Goal: Task Accomplishment & Management: Manage account settings

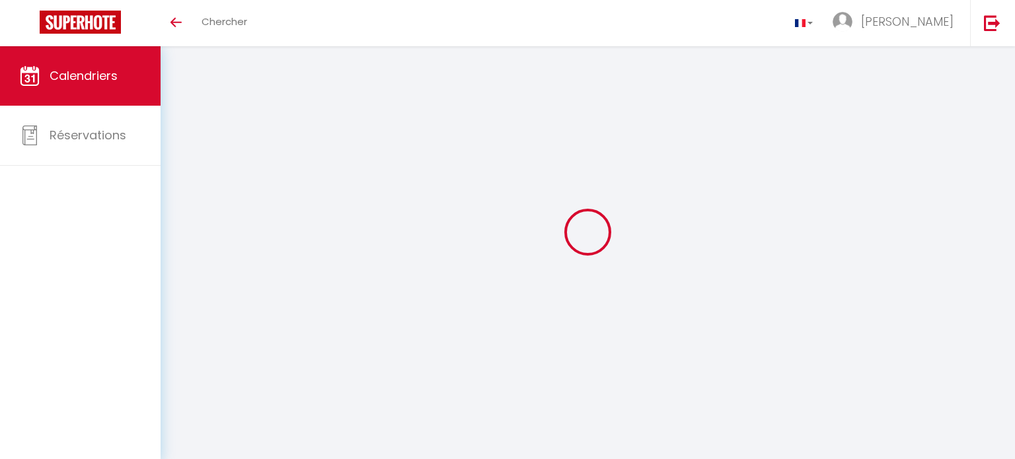
select select
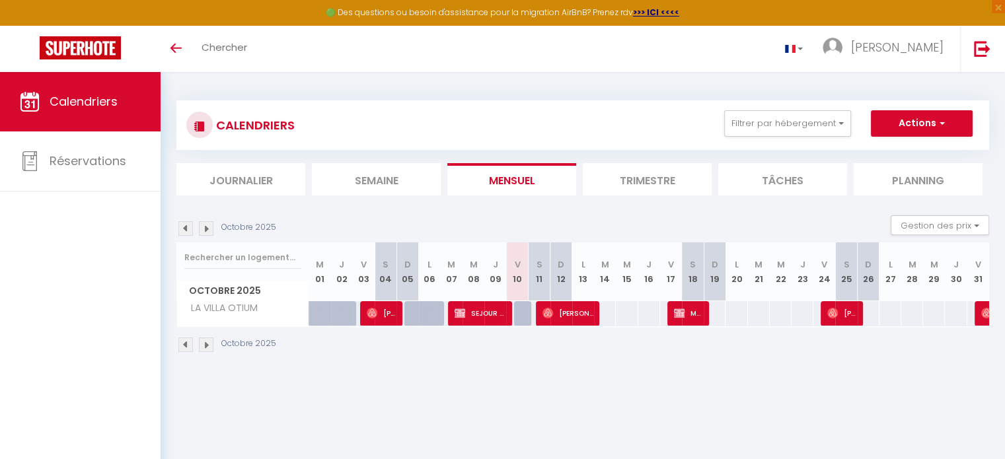
select select
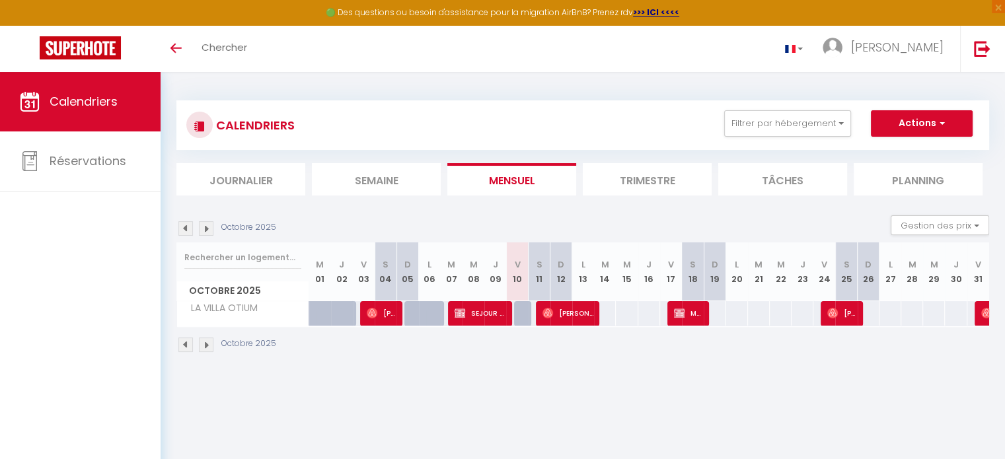
select select
click at [549, 315] on img at bounding box center [548, 313] width 11 height 11
select select "OK"
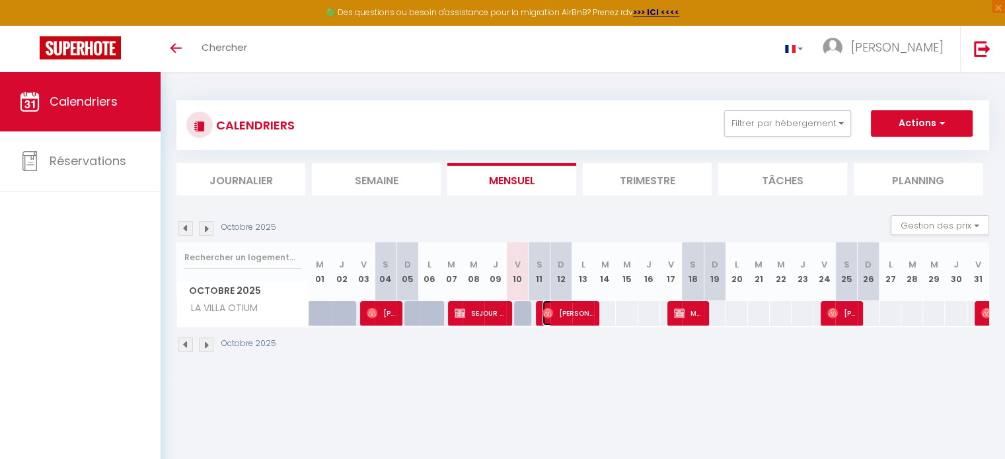
select select "0"
select select "1"
select select
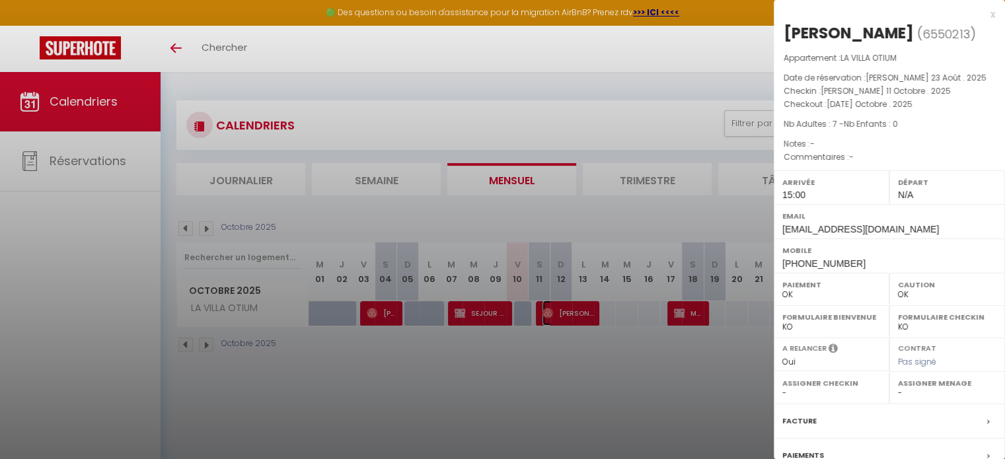
select select "8047"
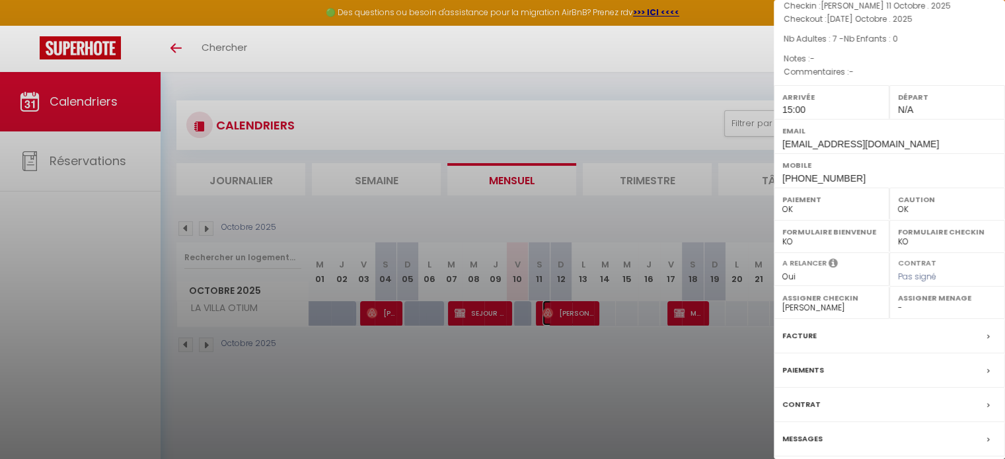
scroll to position [87, 0]
click at [808, 400] on label "Contrat" at bounding box center [801, 403] width 38 height 14
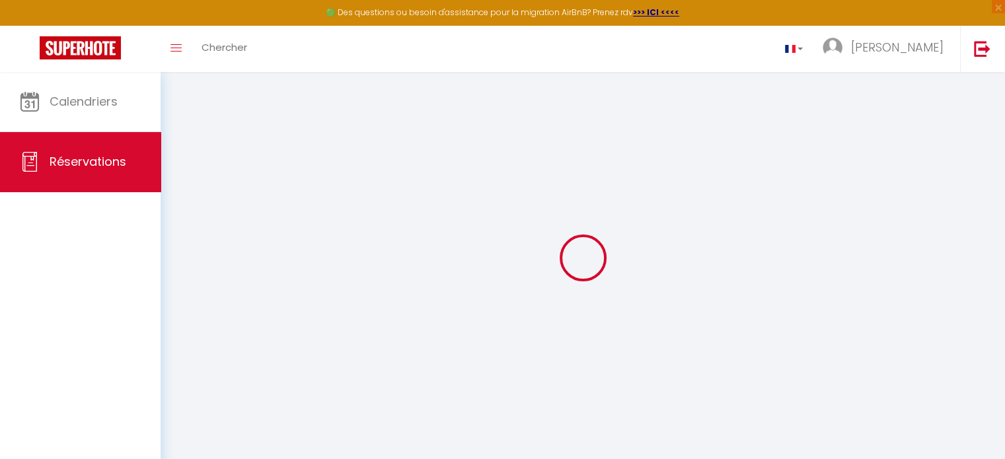
select select
checkbox input "false"
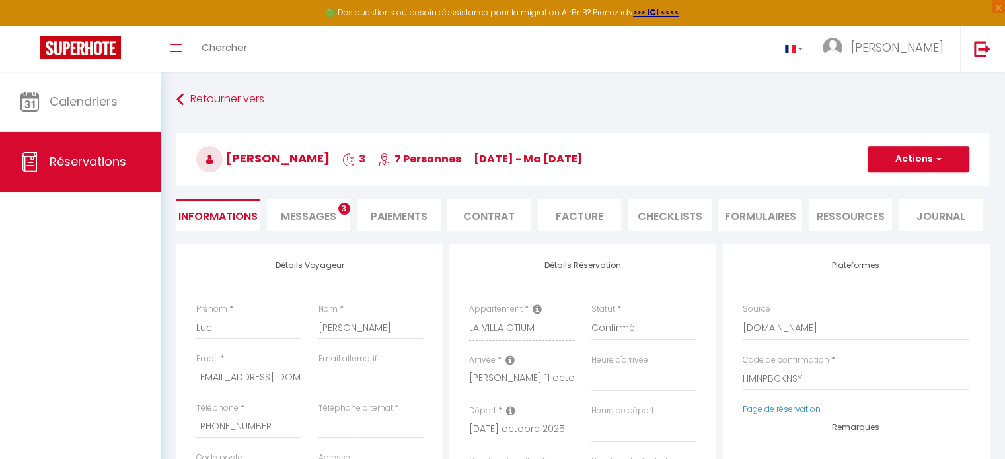
select select
checkbox input "false"
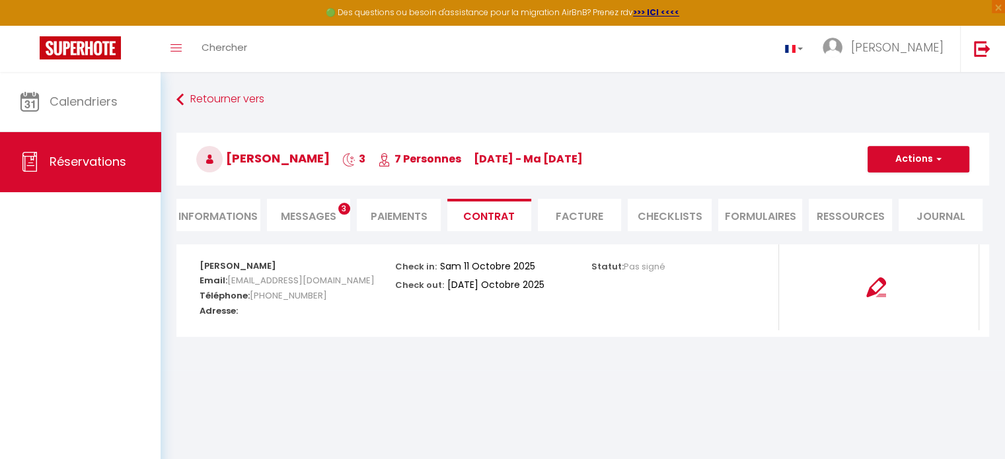
click at [314, 219] on span "Messages" at bounding box center [309, 216] width 56 height 15
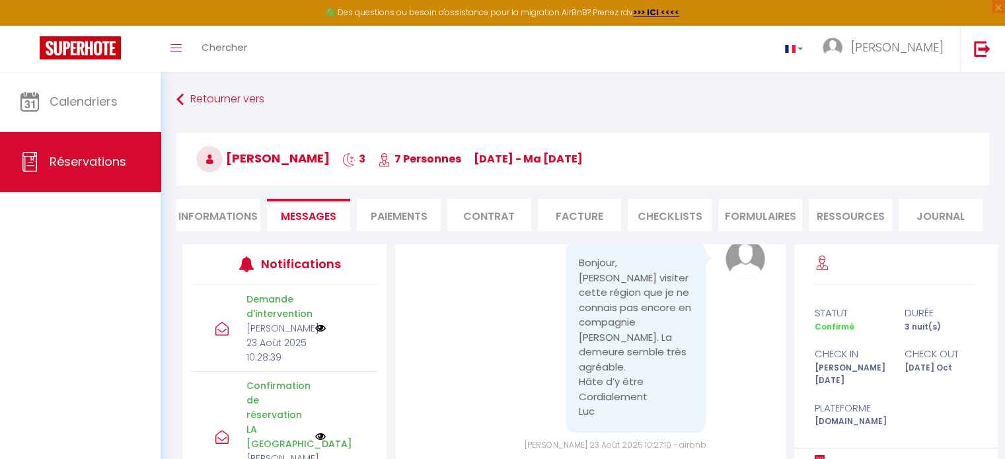
click at [211, 217] on li "Informations" at bounding box center [218, 215] width 84 height 32
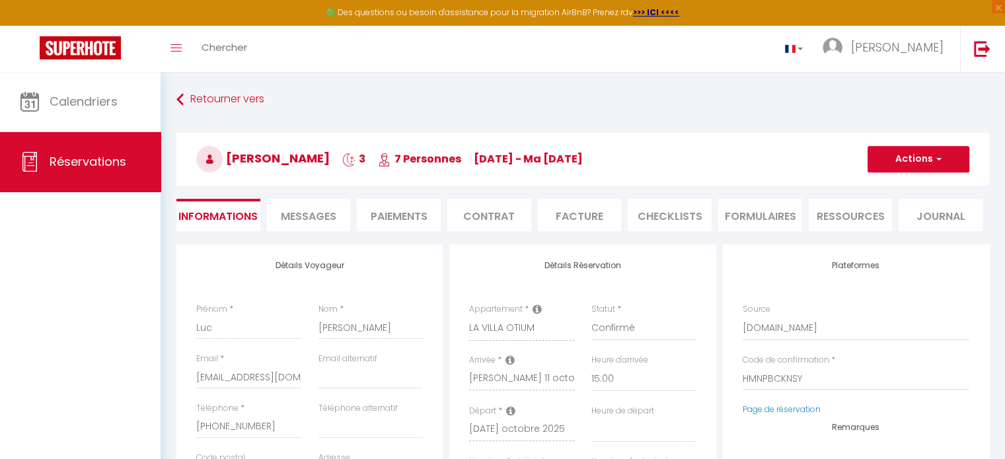
select select
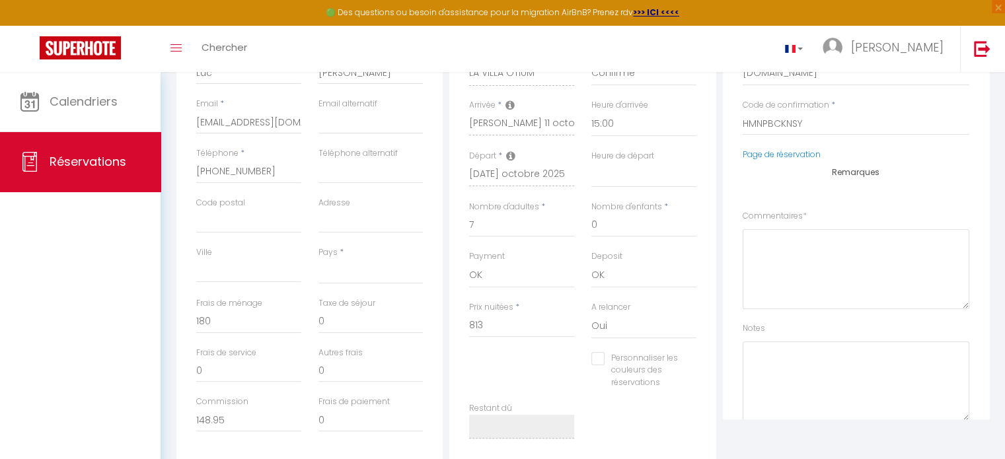
scroll to position [330, 0]
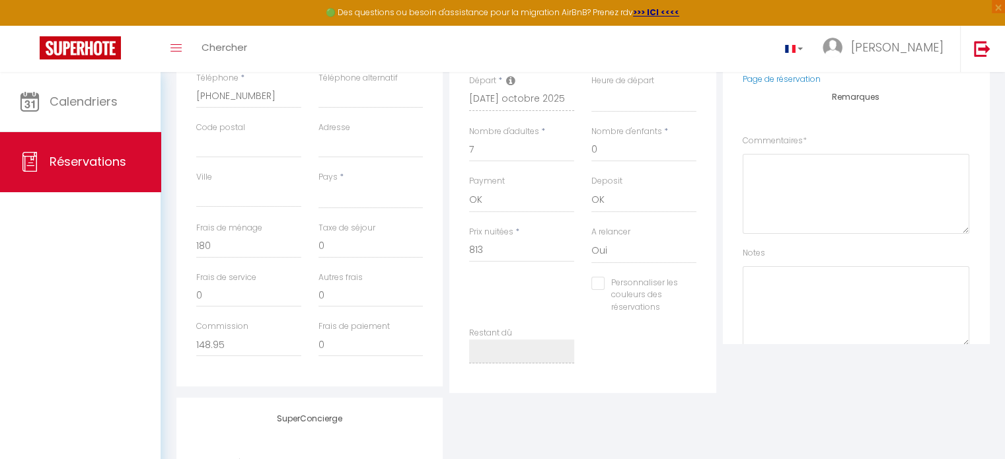
select select
checkbox input "false"
select select
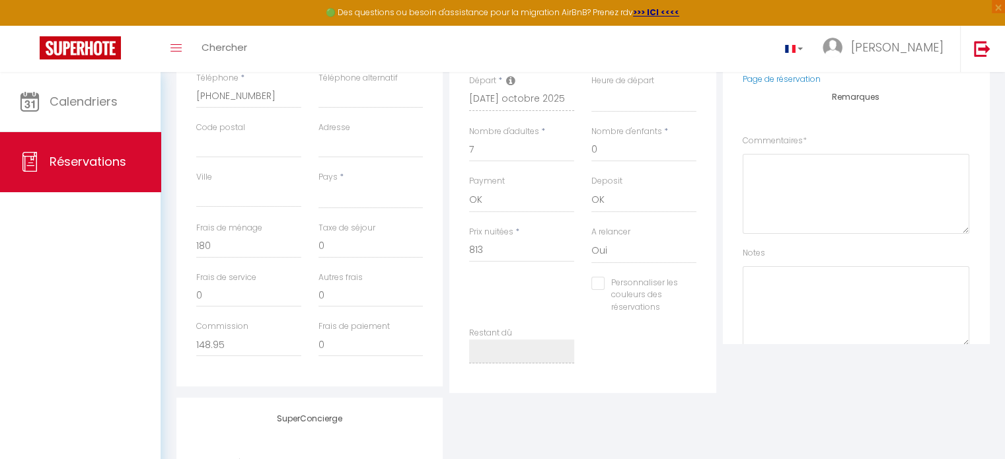
checkbox input "false"
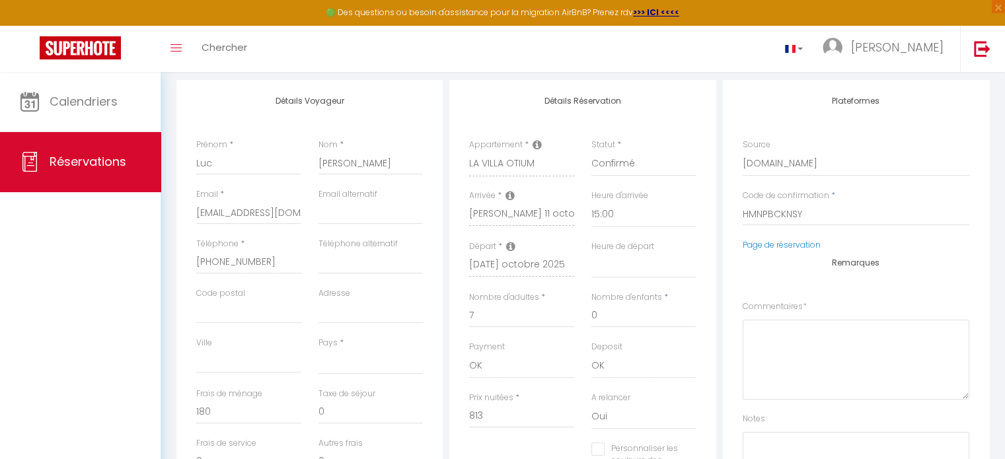
scroll to position [219, 0]
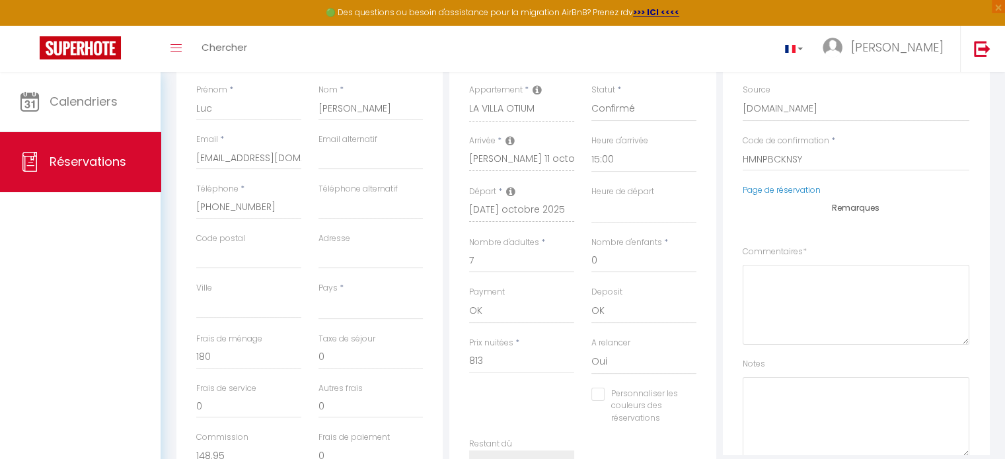
select select
checkbox input "false"
select select
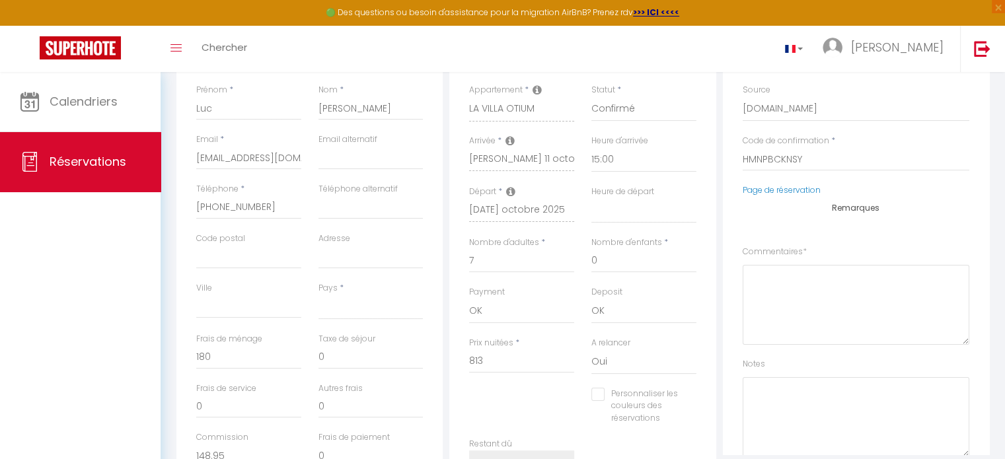
checkbox input "false"
select select
checkbox input "false"
select select
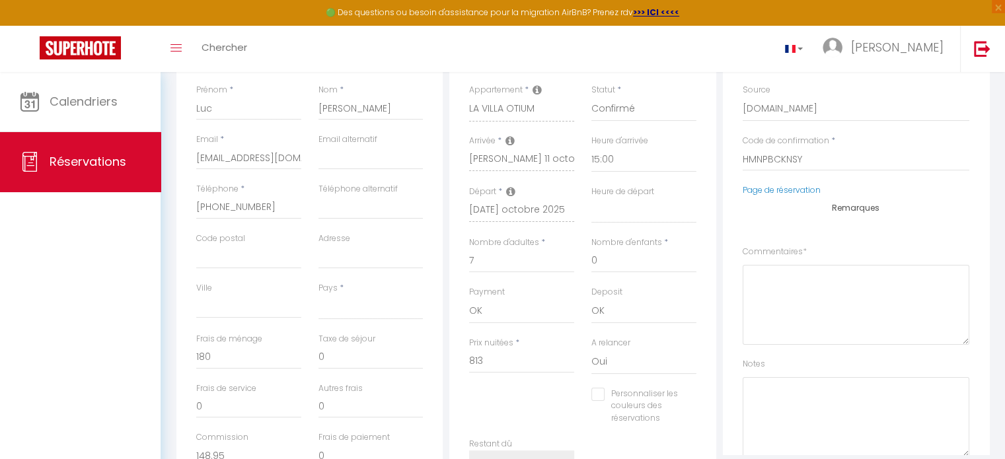
select select
checkbox input "false"
select select
checkbox input "false"
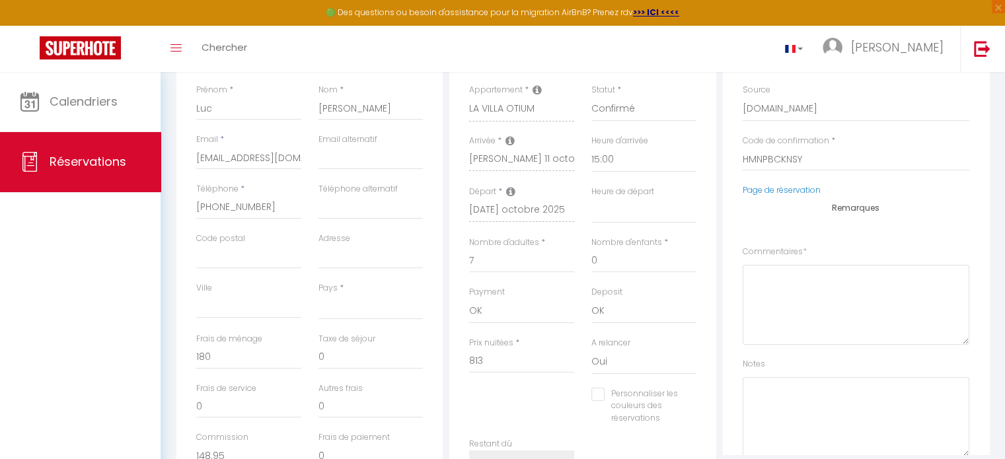
select select
checkbox input "false"
select select
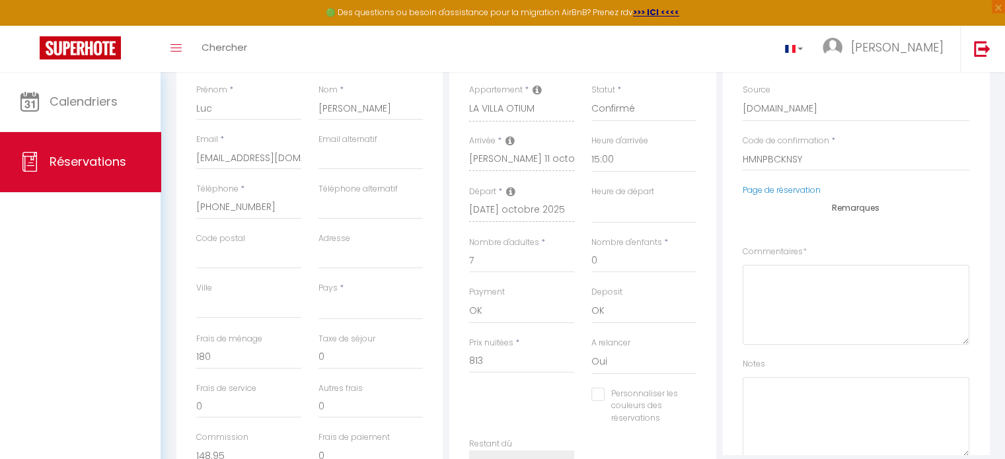
checkbox input "false"
select select
checkbox input "false"
select select
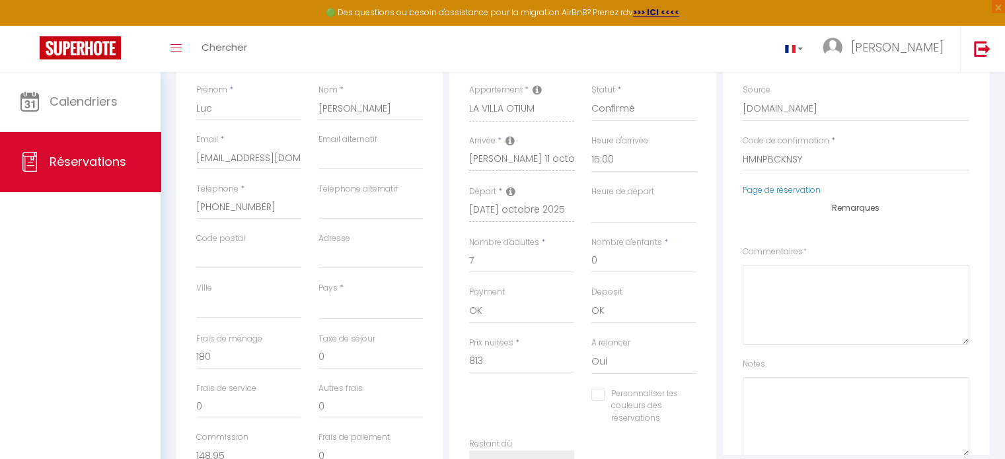
select select
checkbox input "false"
select select
checkbox input "false"
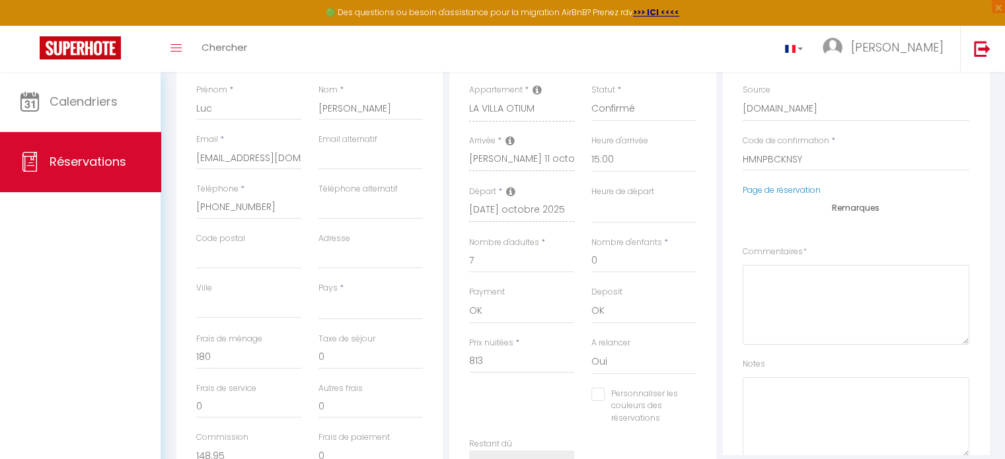
select select
checkbox input "false"
select select
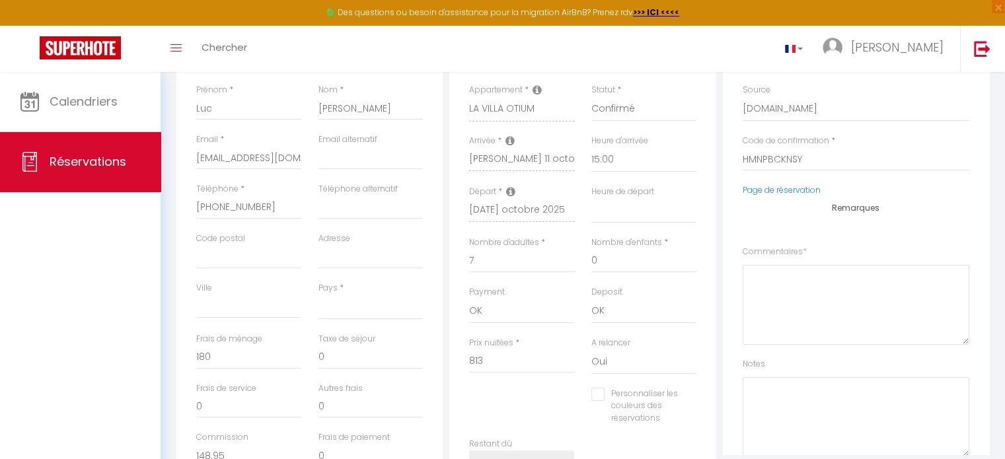
checkbox input "false"
